Goal: Information Seeking & Learning: Learn about a topic

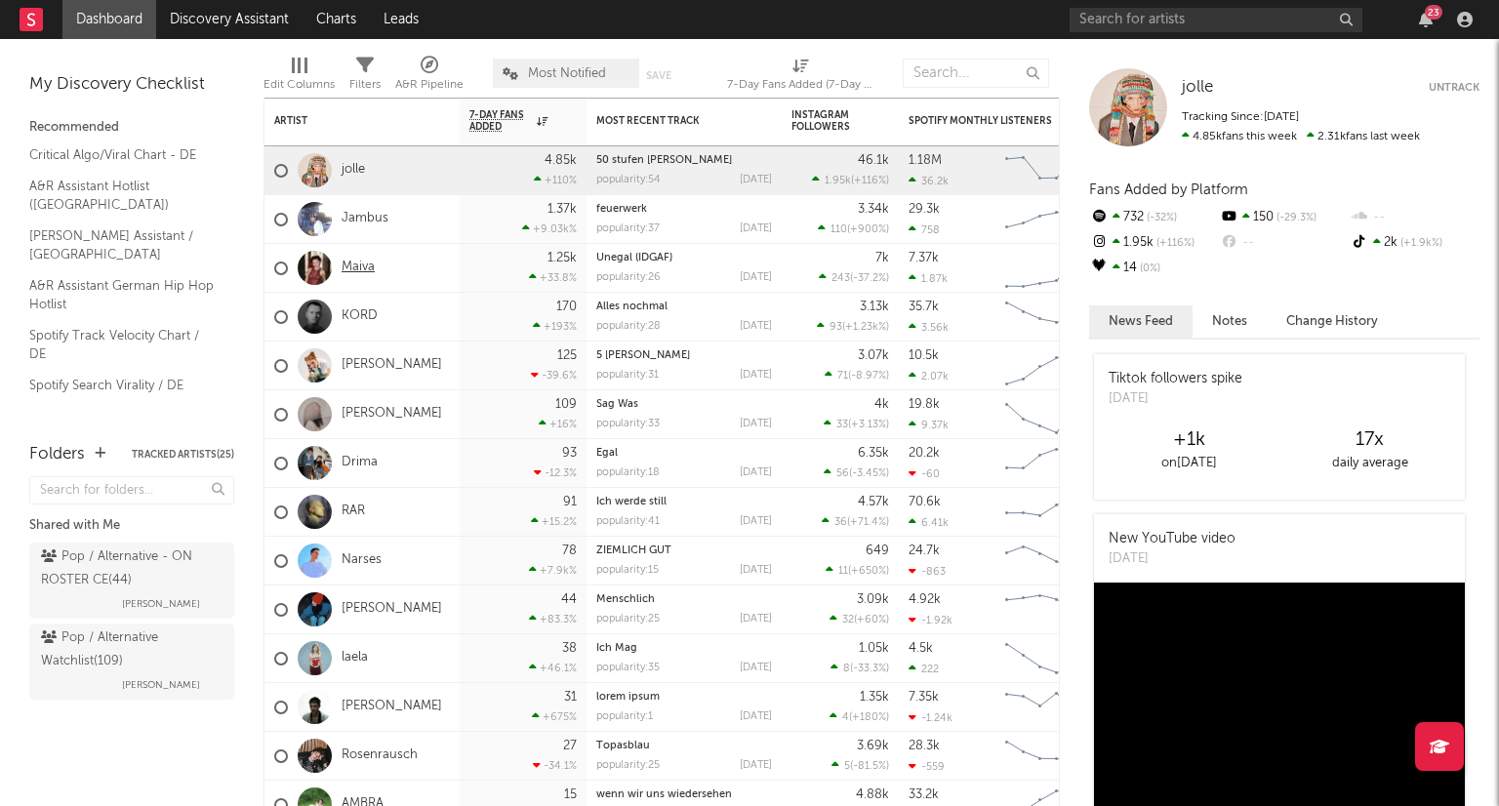
click at [365, 271] on link "Maiva" at bounding box center [358, 268] width 33 height 17
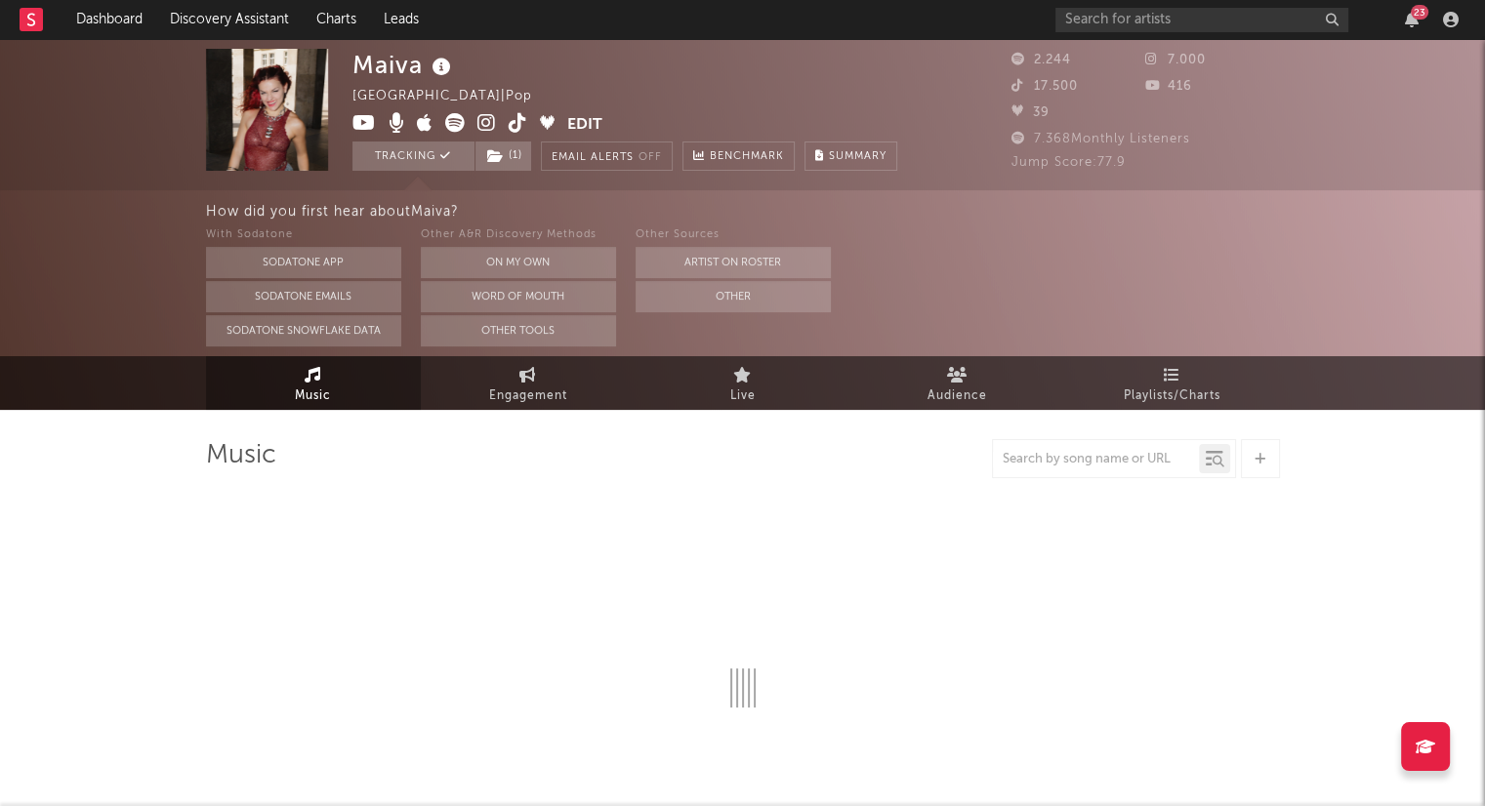
select select "6m"
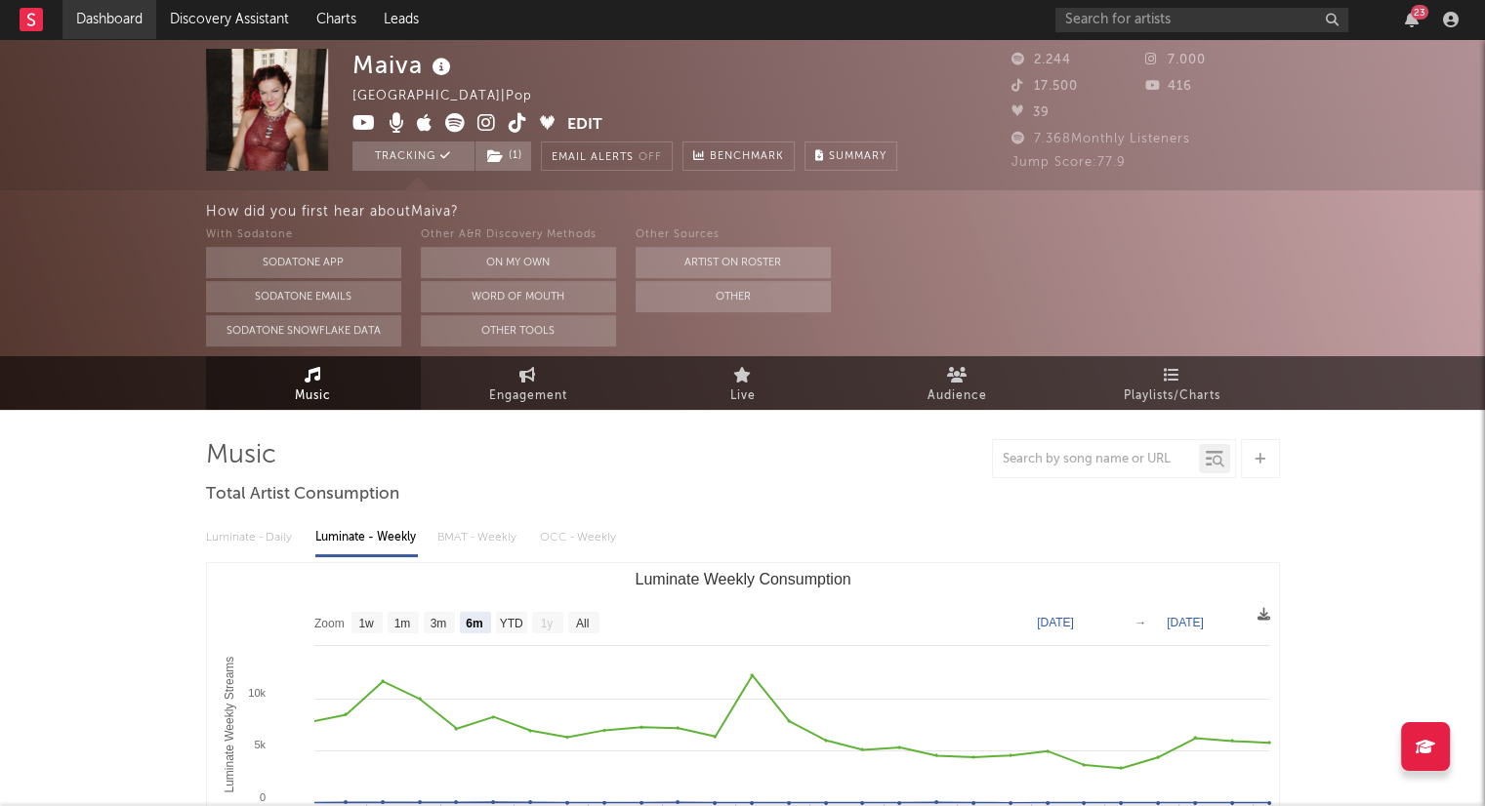
click at [102, 8] on link "Dashboard" at bounding box center [109, 19] width 94 height 39
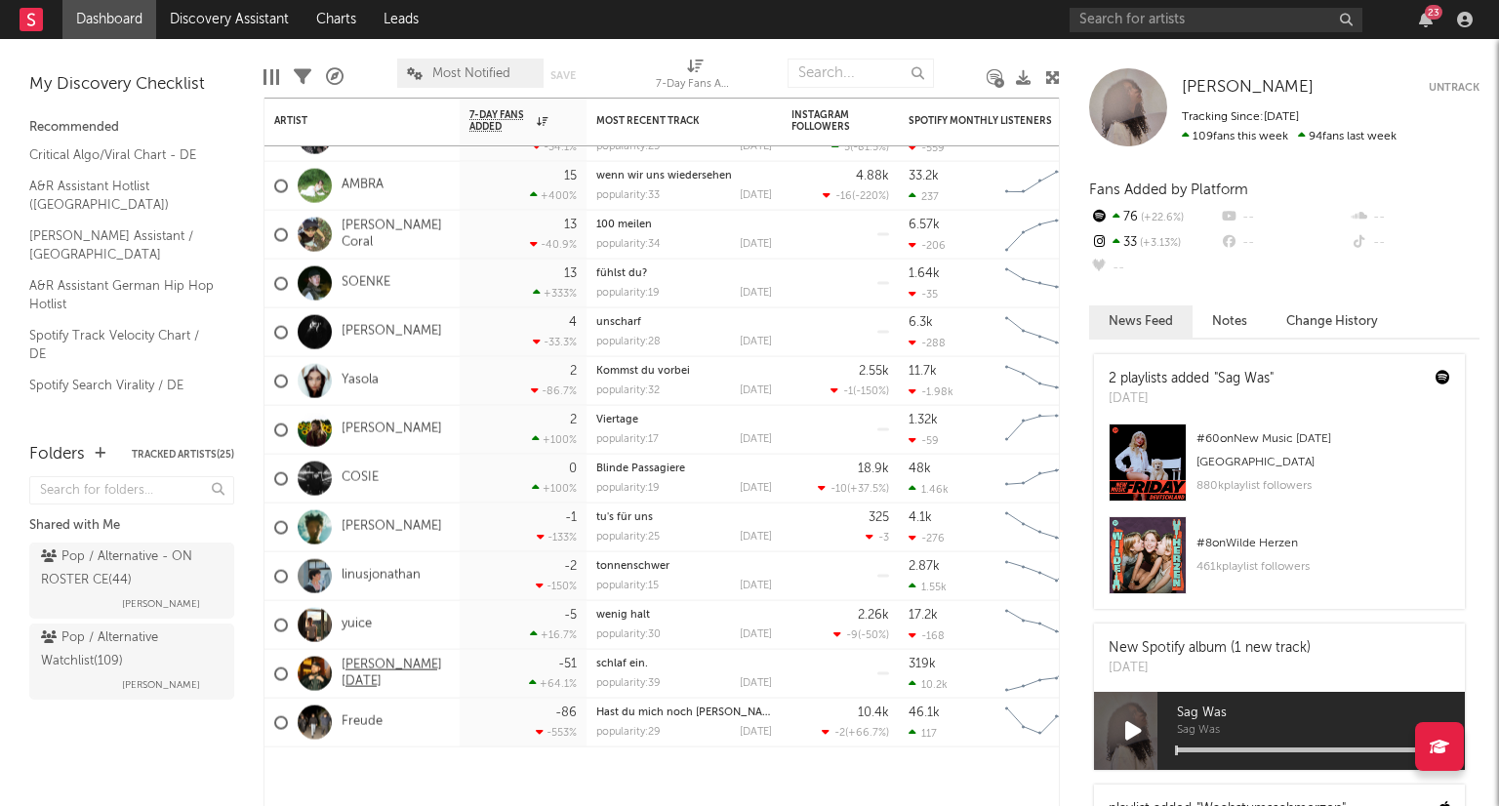
click at [387, 671] on link "[PERSON_NAME][DATE]" at bounding box center [396, 673] width 108 height 33
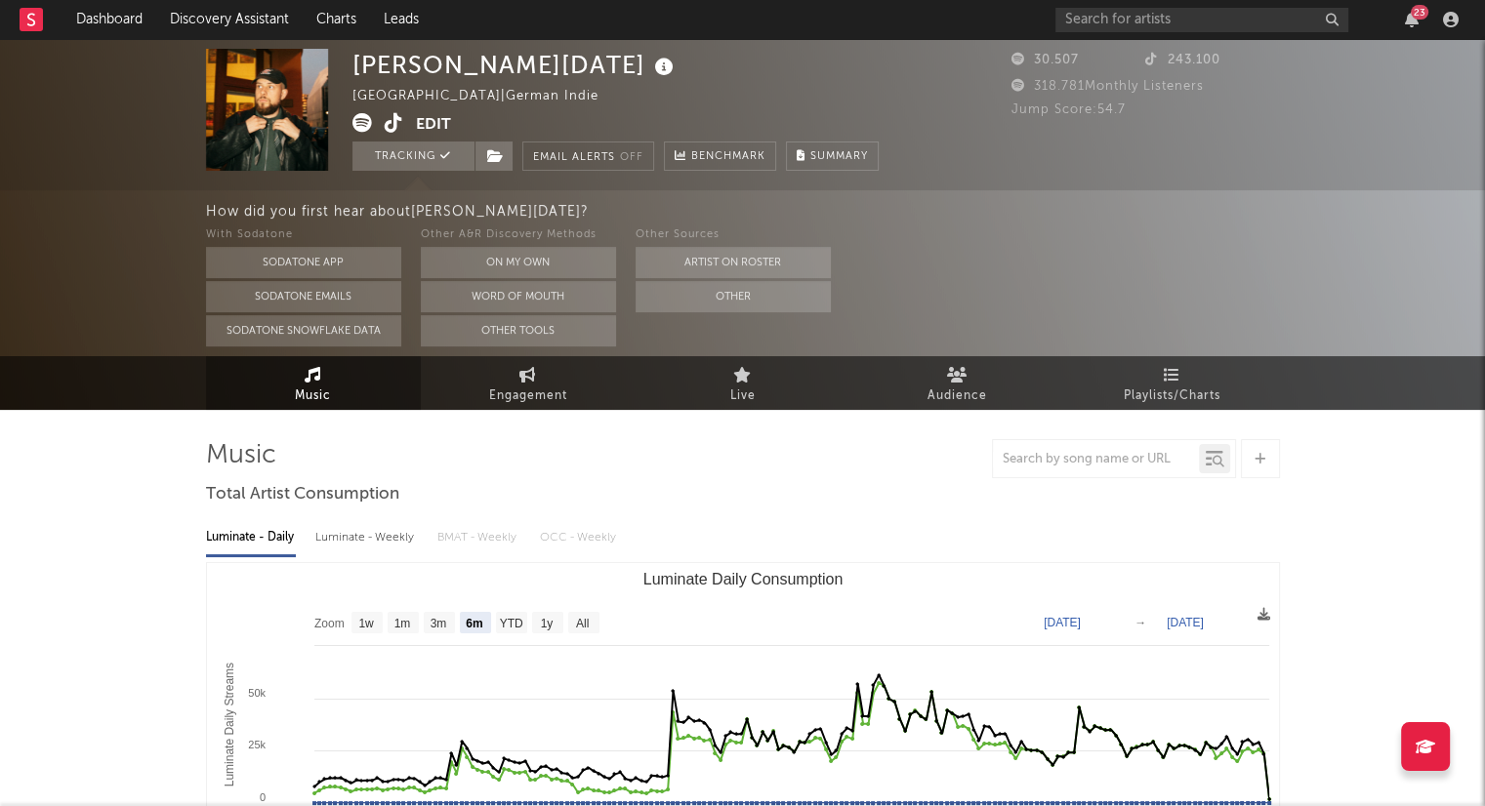
select select "6m"
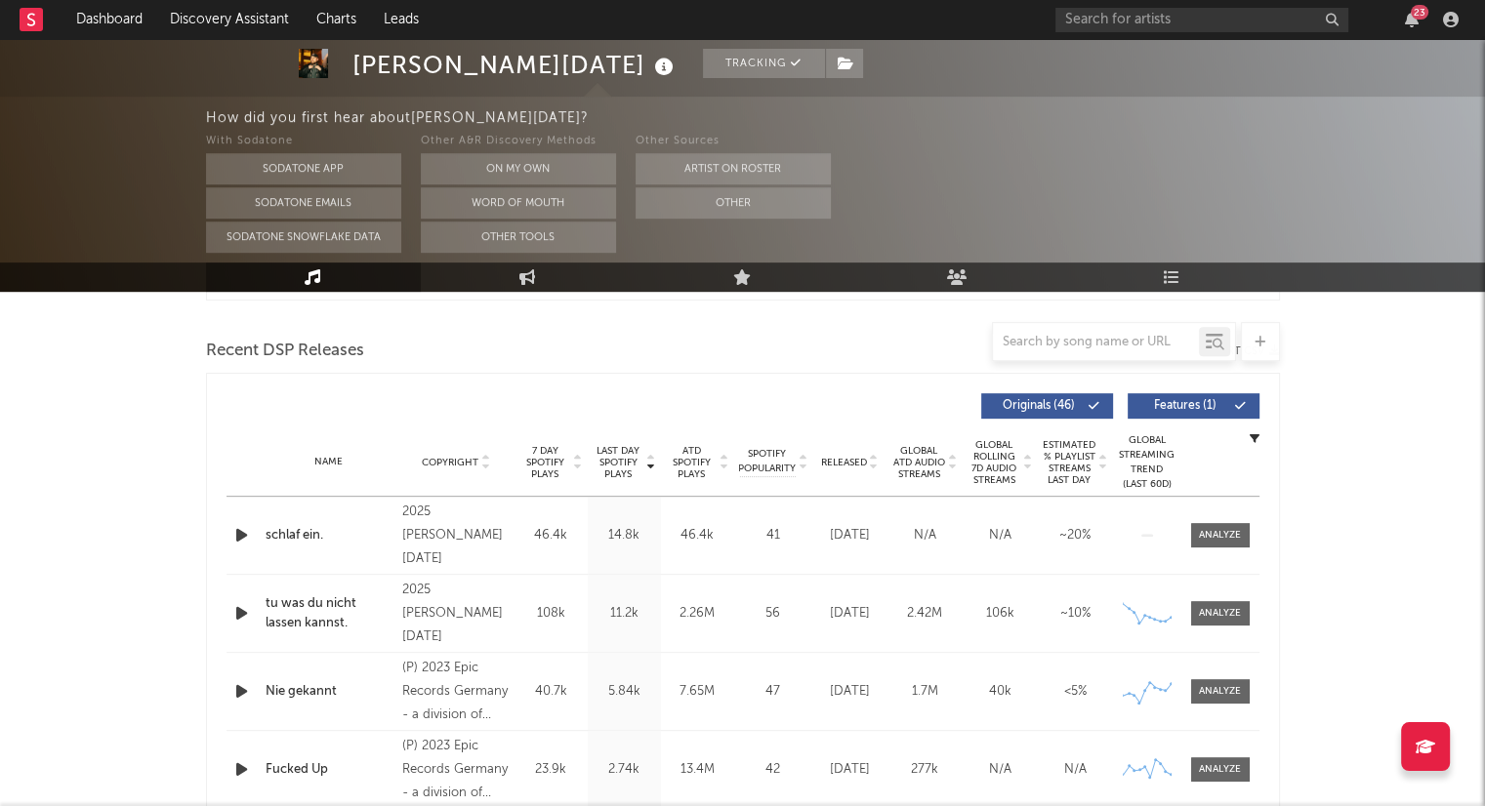
scroll to position [683, 0]
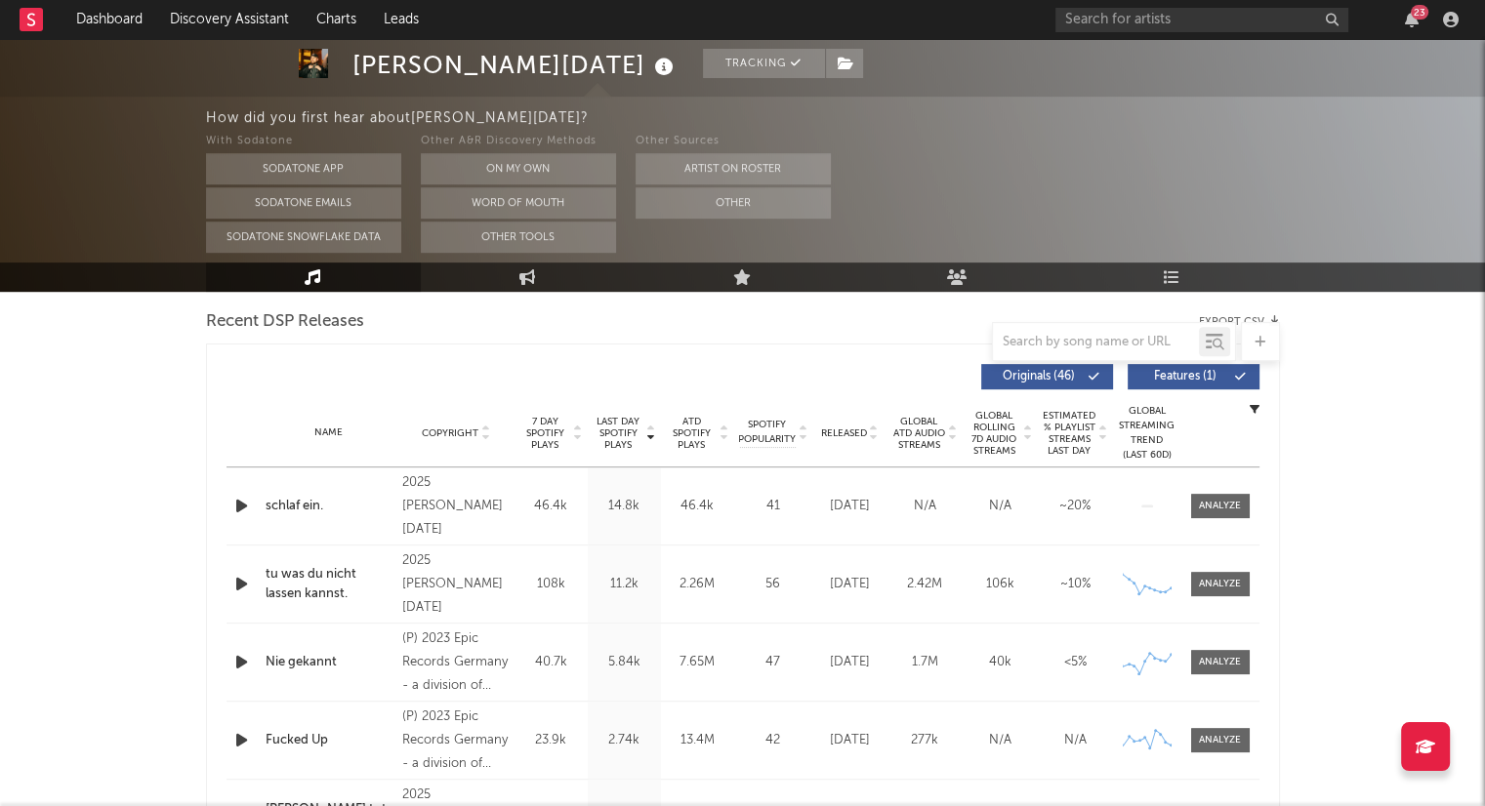
click at [871, 434] on icon at bounding box center [874, 437] width 10 height 8
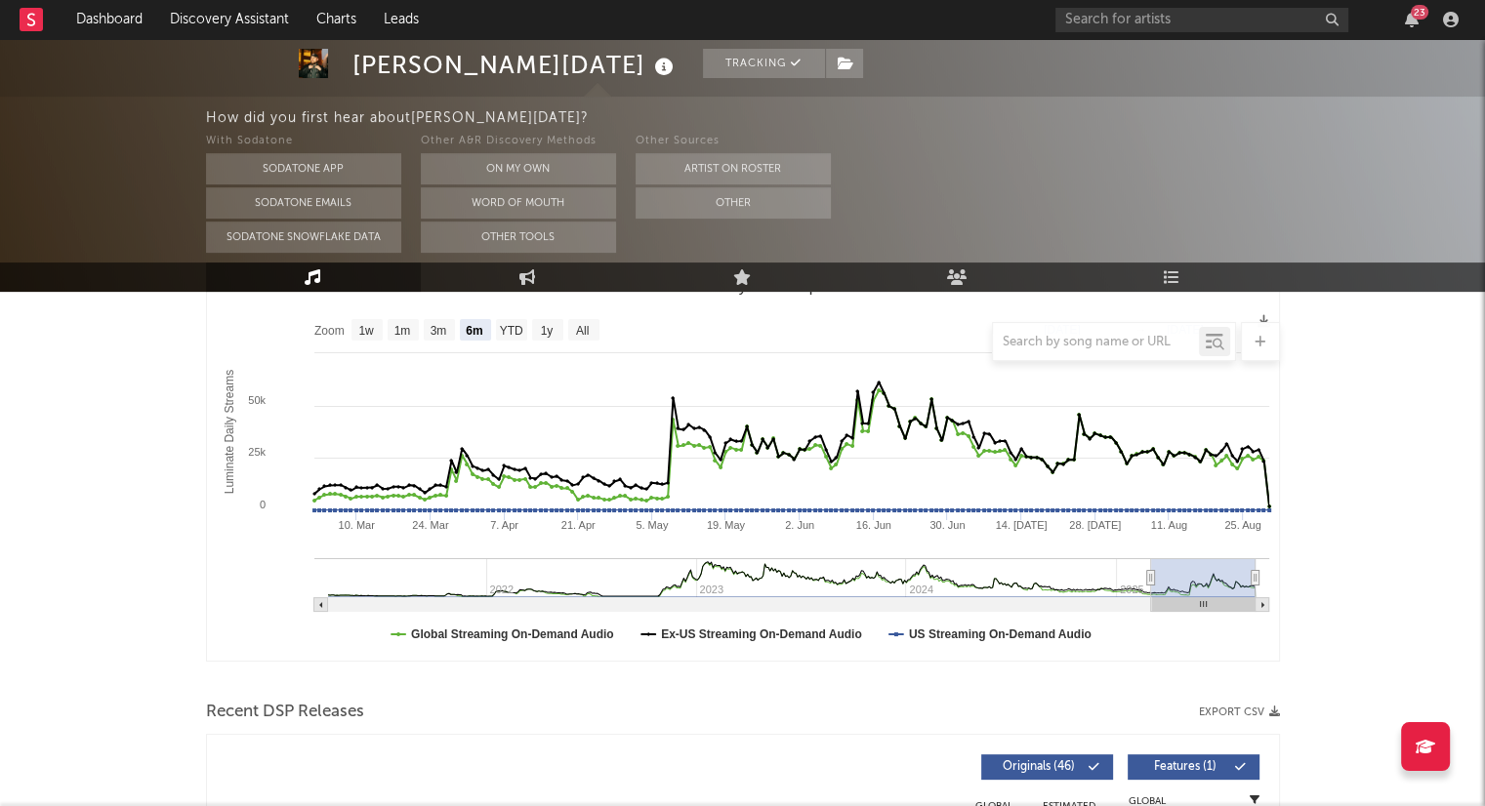
scroll to position [0, 0]
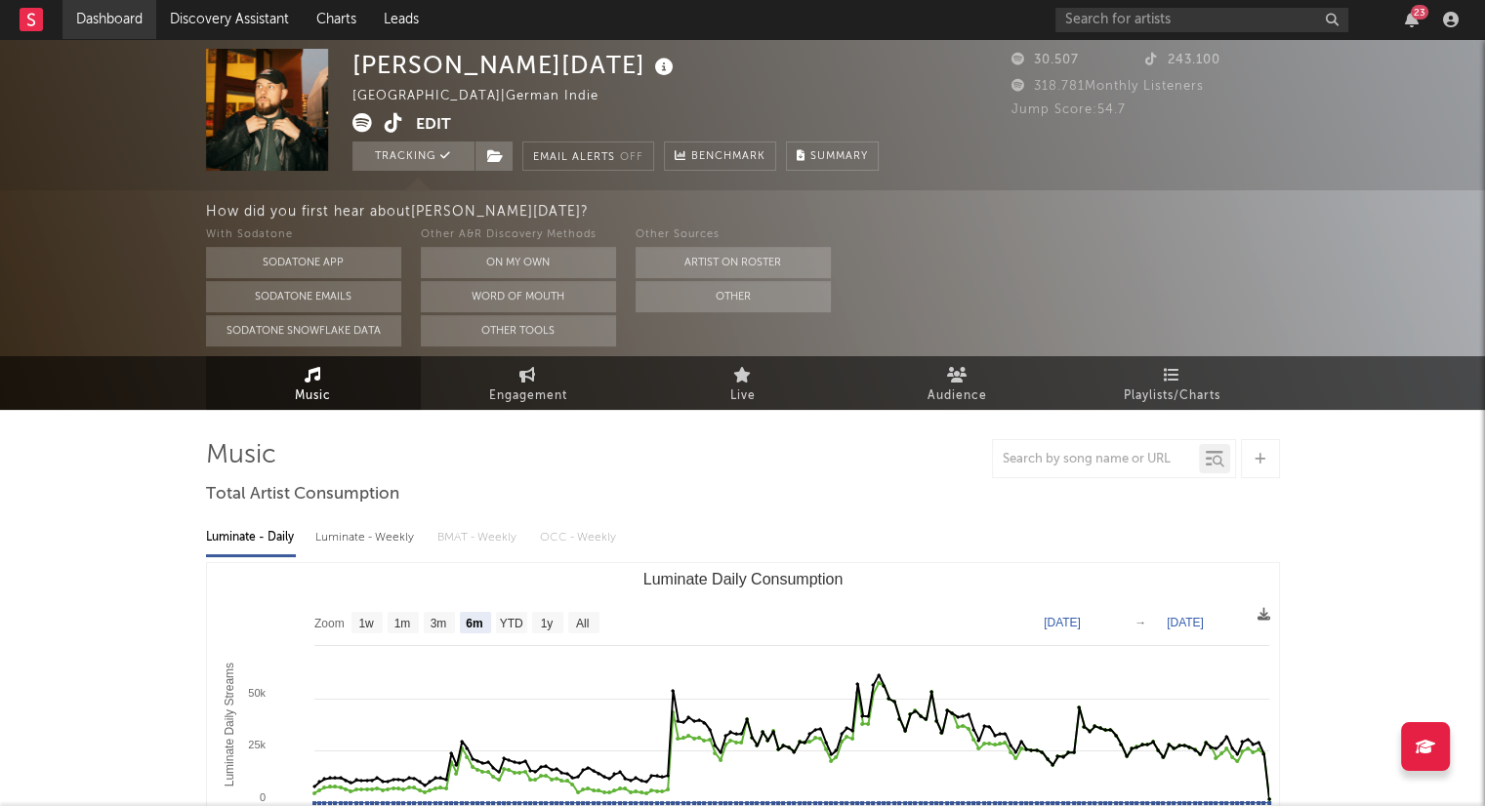
click at [142, 21] on link "Dashboard" at bounding box center [109, 19] width 94 height 39
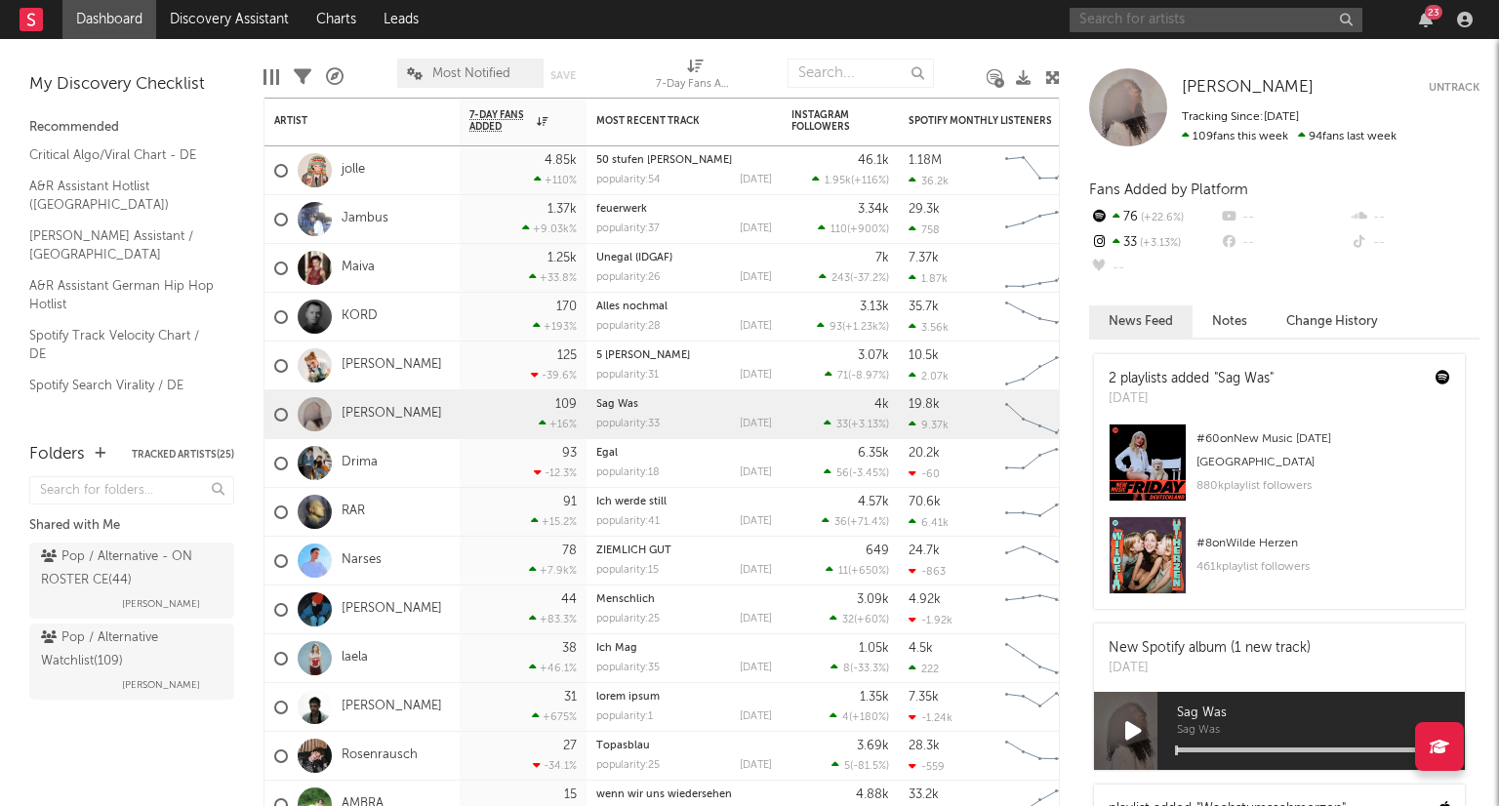
click at [1257, 19] on input "text" at bounding box center [1216, 20] width 293 height 24
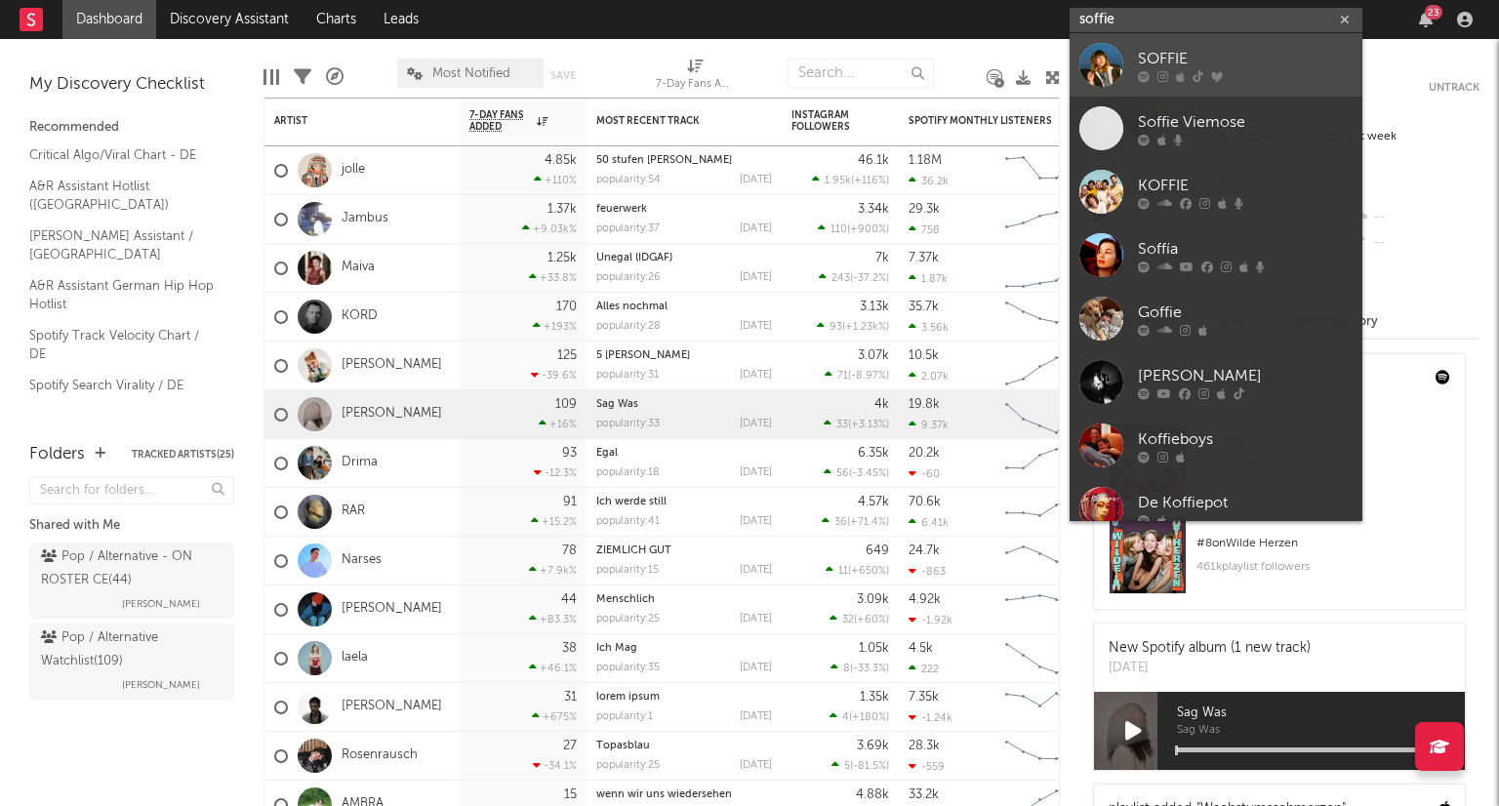
type input "soffie"
click at [1293, 79] on div at bounding box center [1245, 76] width 215 height 12
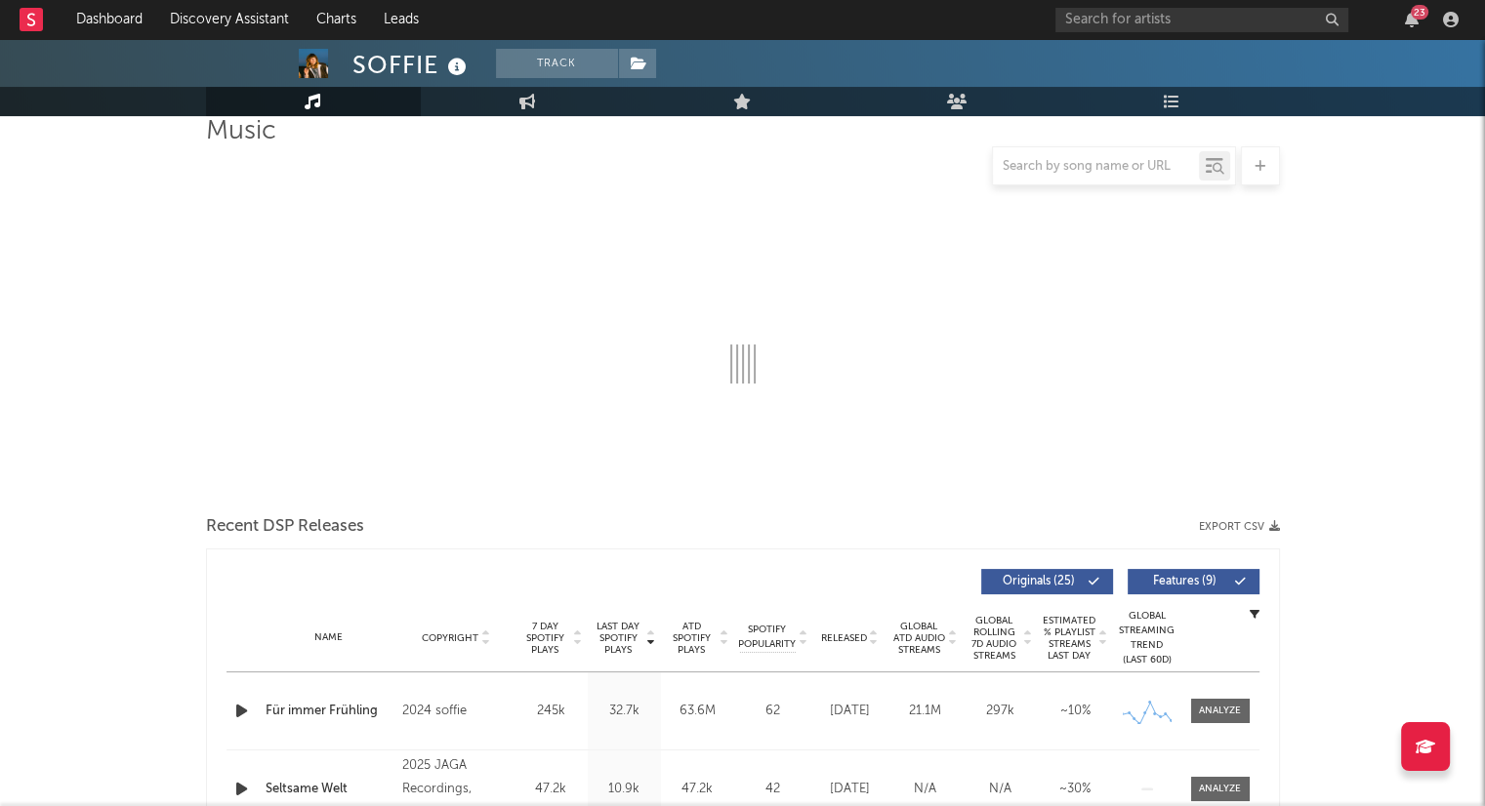
scroll to position [488, 0]
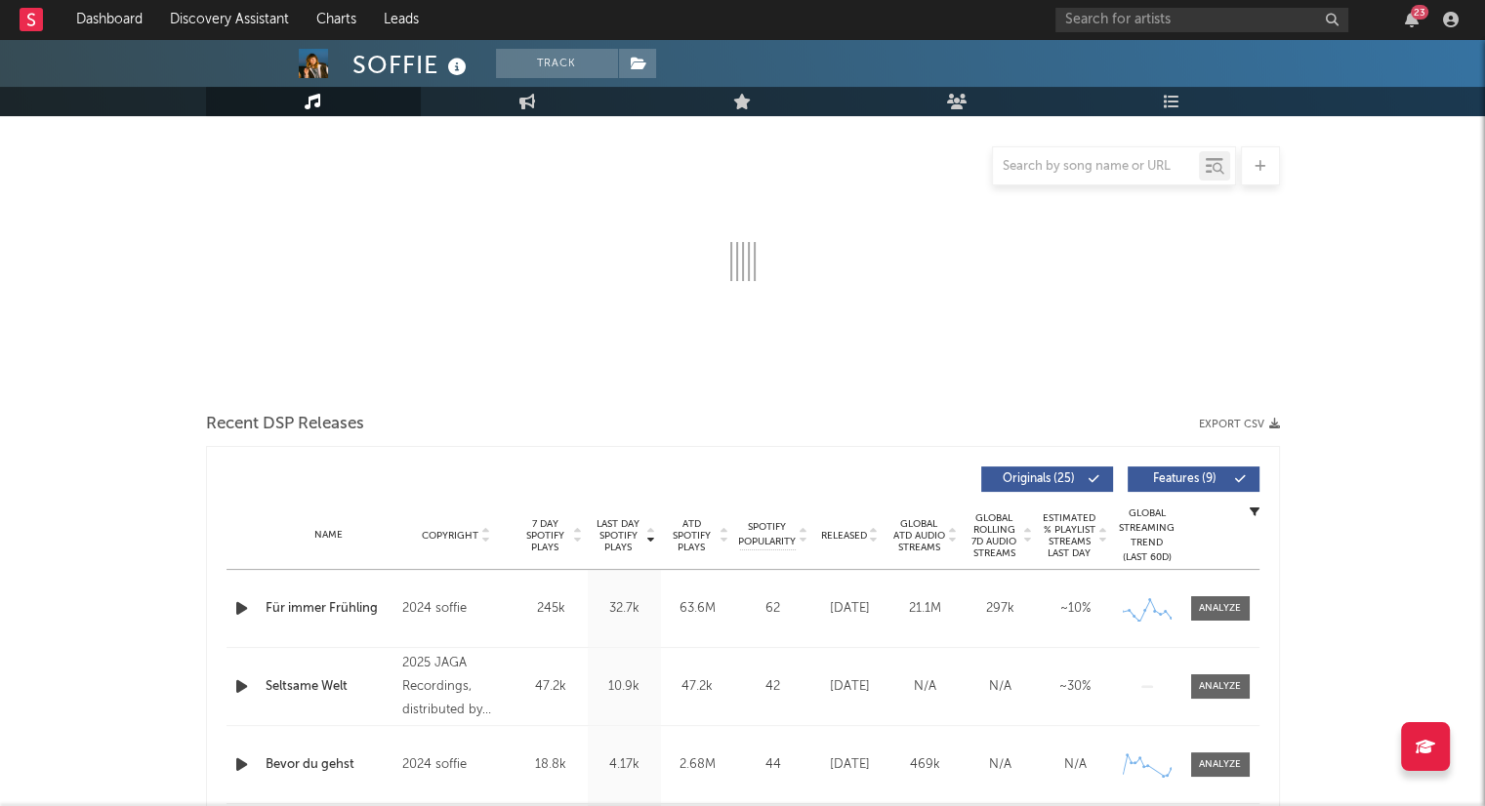
select select "6m"
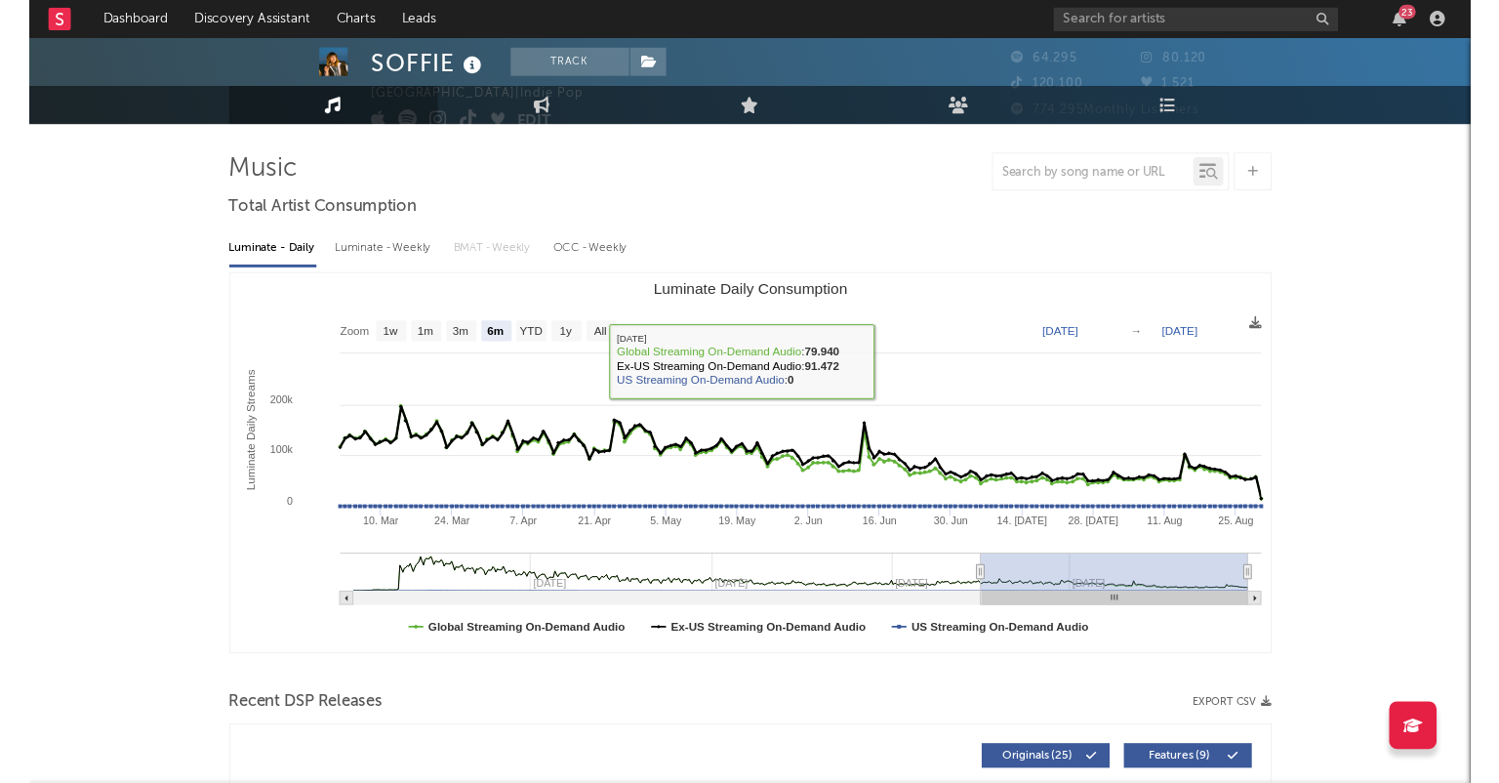
scroll to position [0, 0]
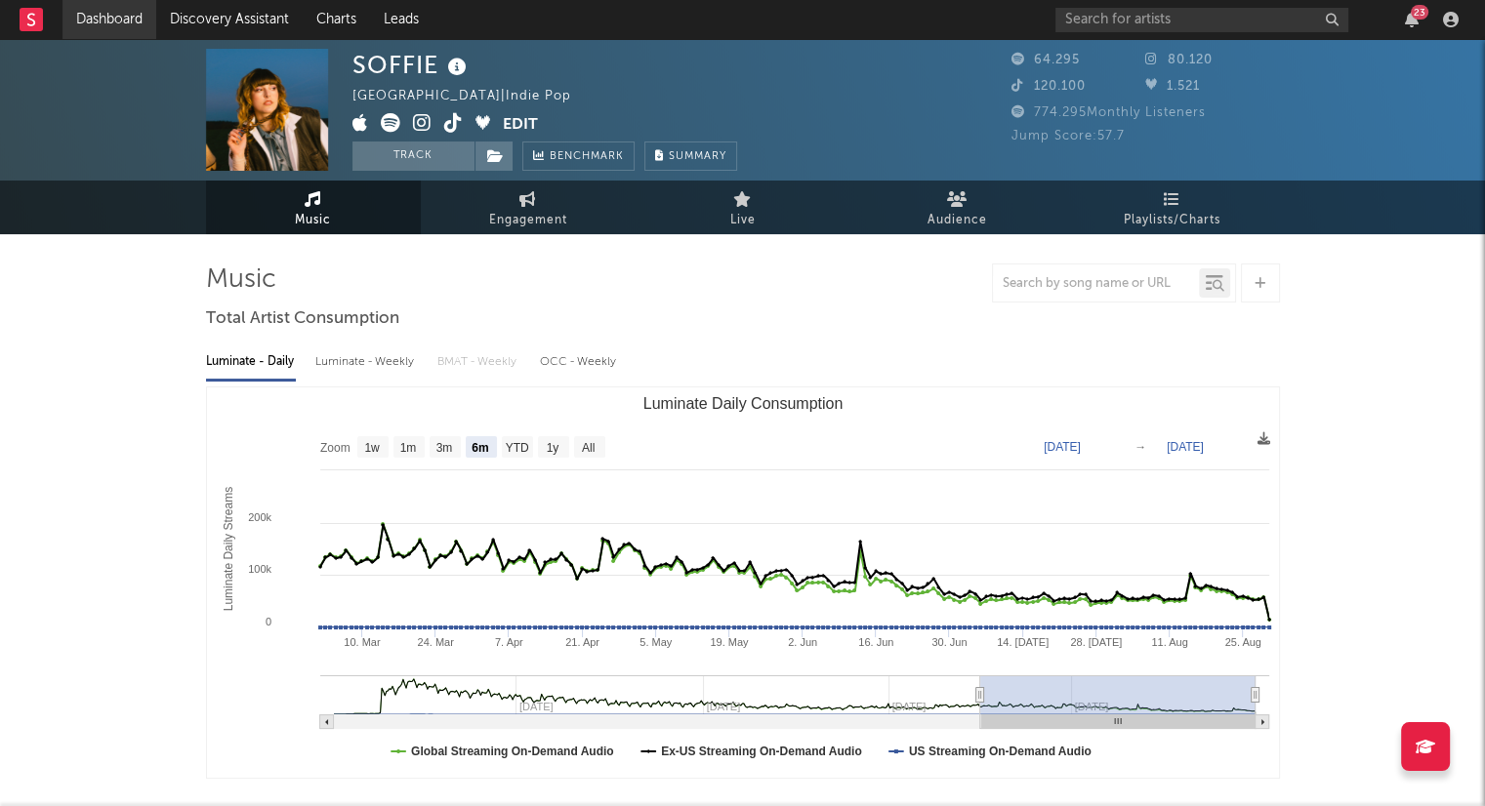
click at [129, 10] on link "Dashboard" at bounding box center [109, 19] width 94 height 39
